Goal: Task Accomplishment & Management: Manage account settings

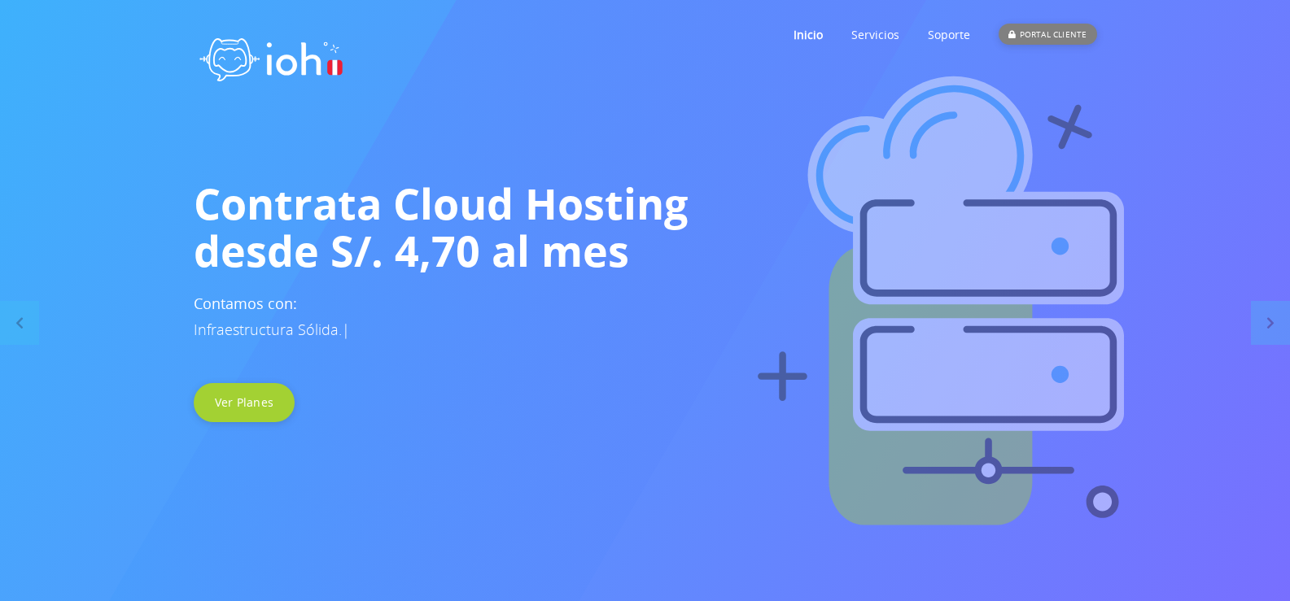
click at [1051, 33] on div "PORTAL CLIENTE" at bounding box center [1047, 34] width 98 height 21
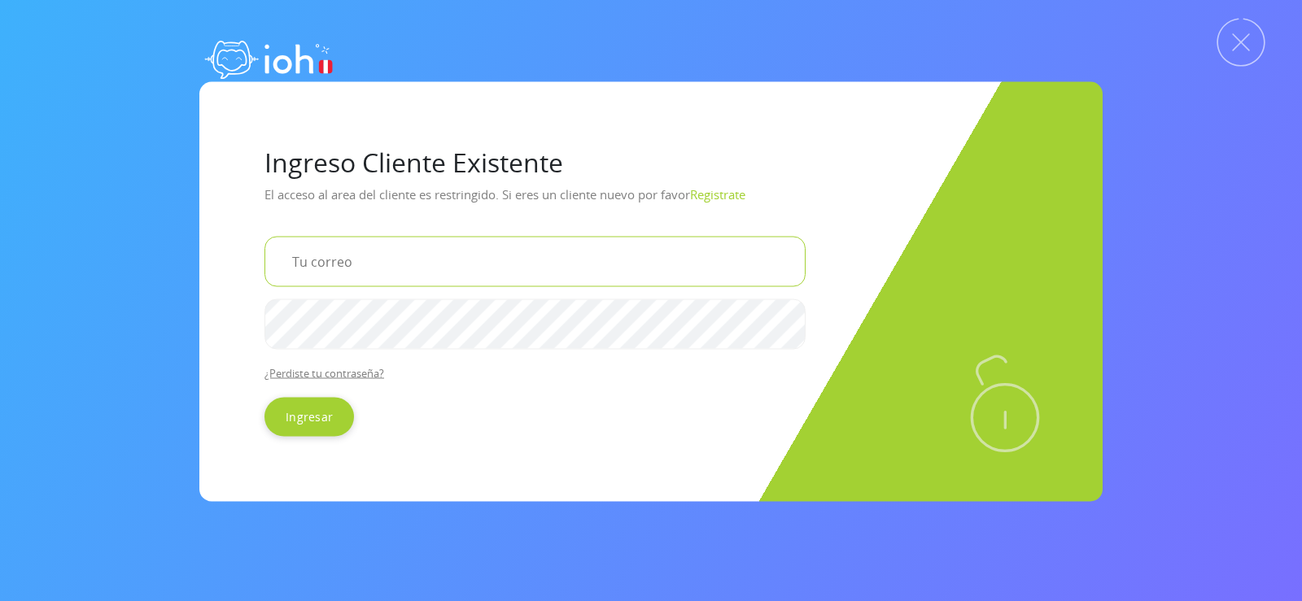
click at [377, 270] on input "email" at bounding box center [534, 261] width 541 height 50
type input "[EMAIL_ADDRESS][DOMAIN_NAME]"
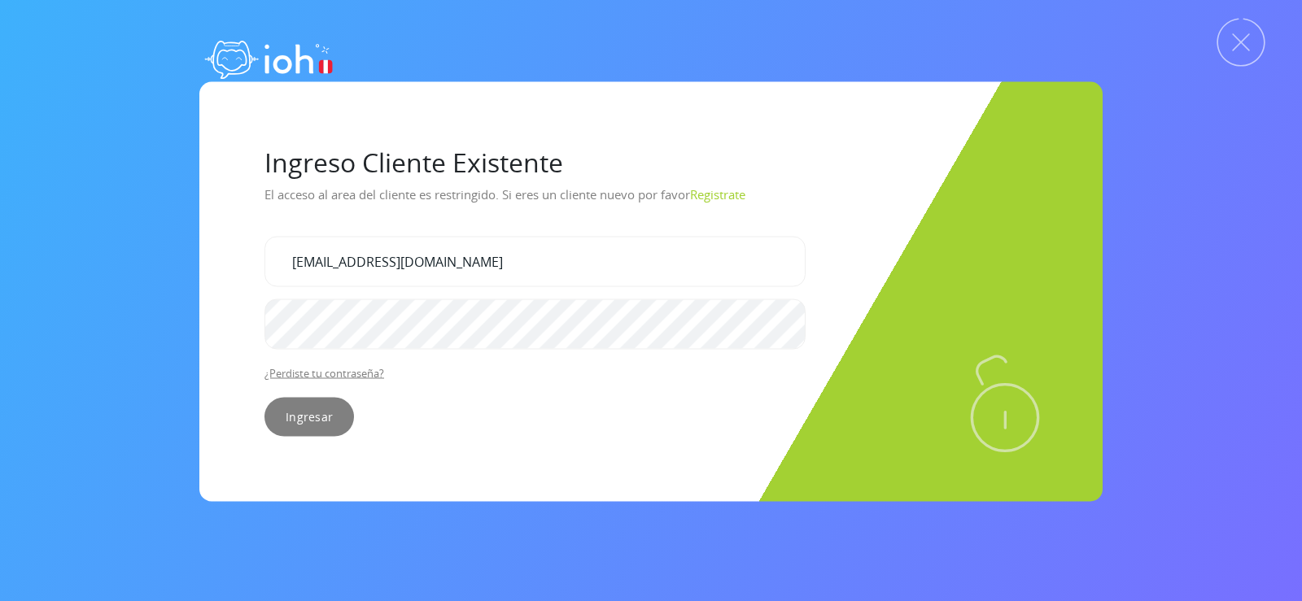
click at [303, 411] on input "Ingresar" at bounding box center [309, 416] width 90 height 39
